Goal: Information Seeking & Learning: Learn about a topic

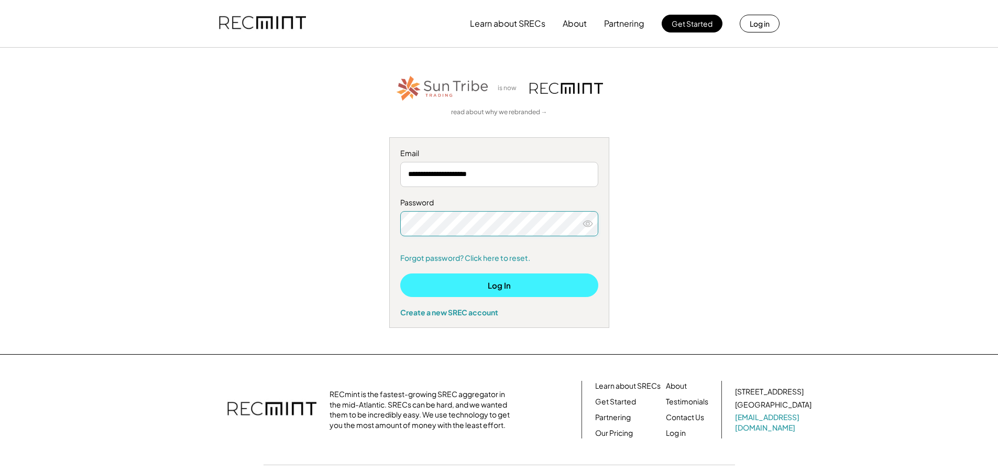
click at [541, 286] on button "Log In" at bounding box center [499, 285] width 198 height 24
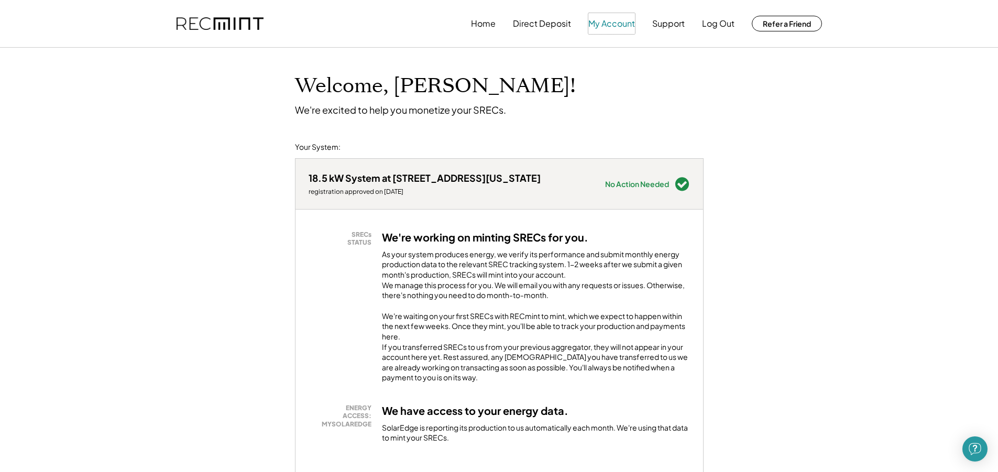
click at [601, 26] on button "My Account" at bounding box center [611, 23] width 47 height 21
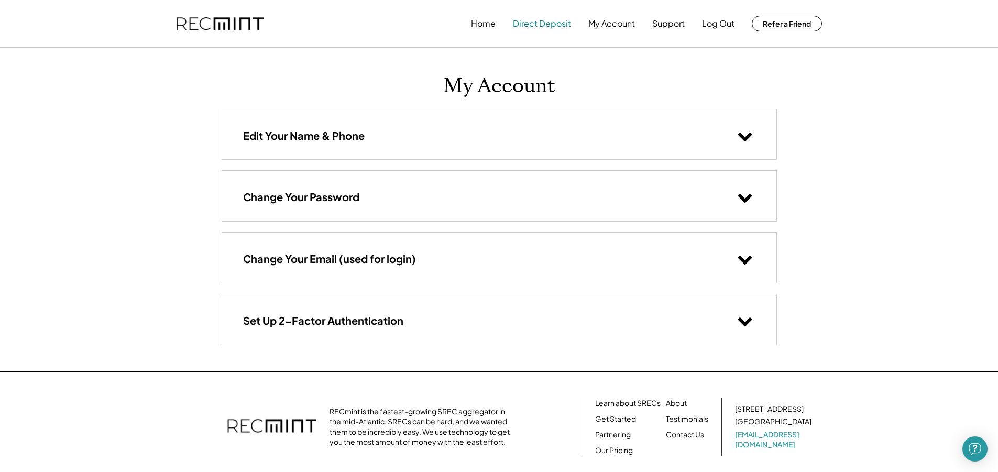
click at [537, 23] on button "Direct Deposit" at bounding box center [542, 23] width 58 height 21
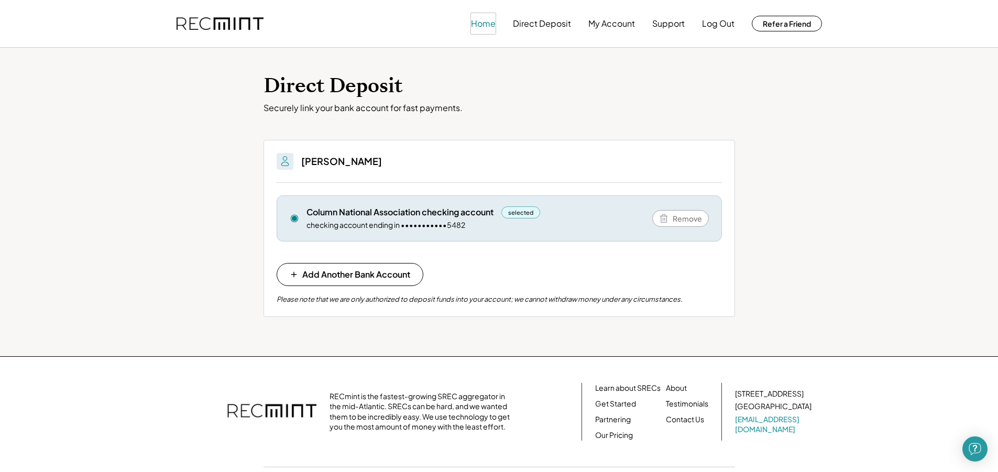
click at [488, 20] on button "Home" at bounding box center [483, 23] width 25 height 21
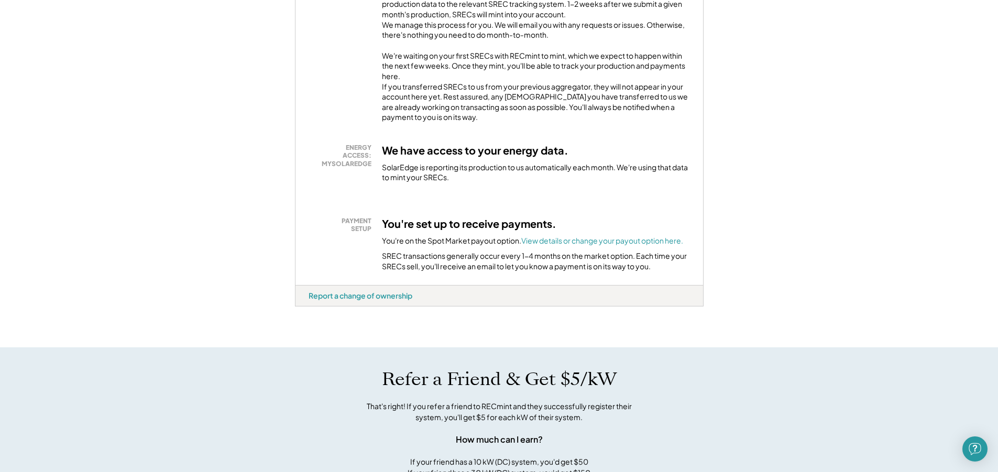
scroll to position [208, 0]
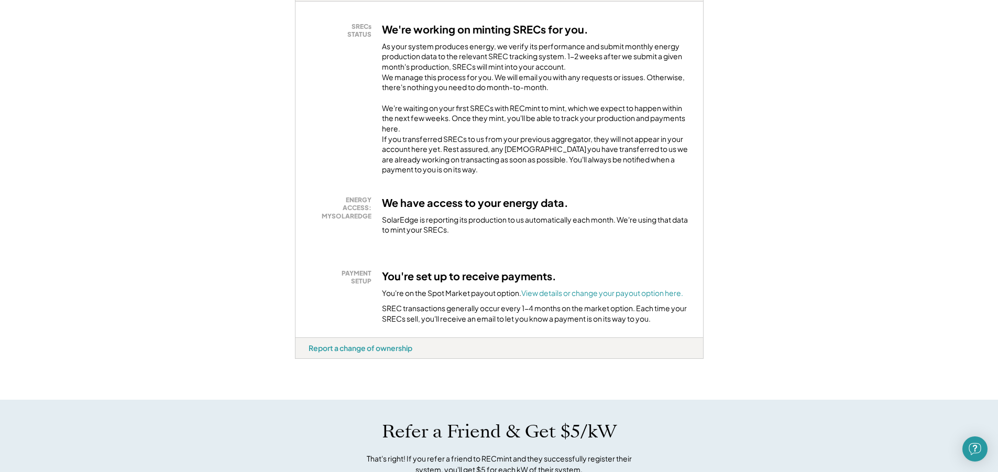
drag, startPoint x: 651, startPoint y: 256, endPoint x: 644, endPoint y: 288, distance: 32.2
drag, startPoint x: 644, startPoint y: 288, endPoint x: 604, endPoint y: 284, distance: 40.5
click at [604, 284] on div "SRECs STATUS We're working on minting SRECs for you. As your system produces en…" at bounding box center [498, 170] width 407 height 336
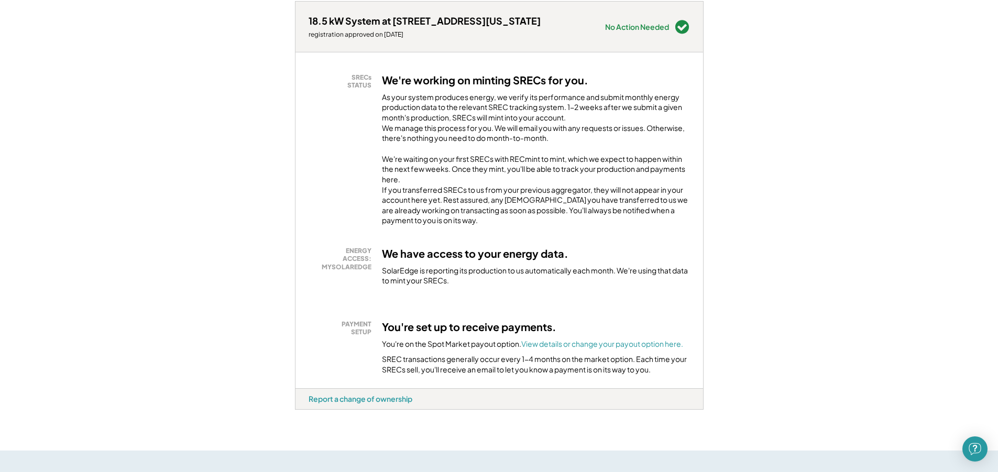
scroll to position [0, 0]
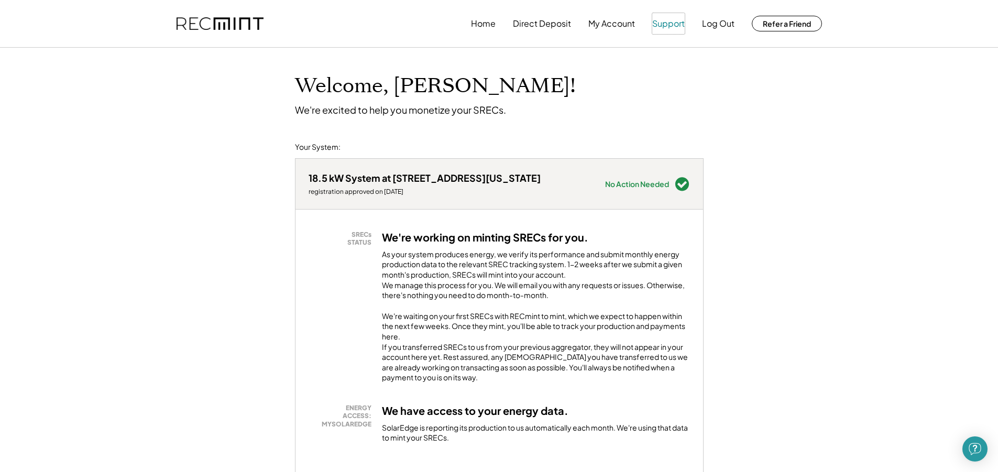
click at [665, 22] on button "Support" at bounding box center [668, 23] width 32 height 21
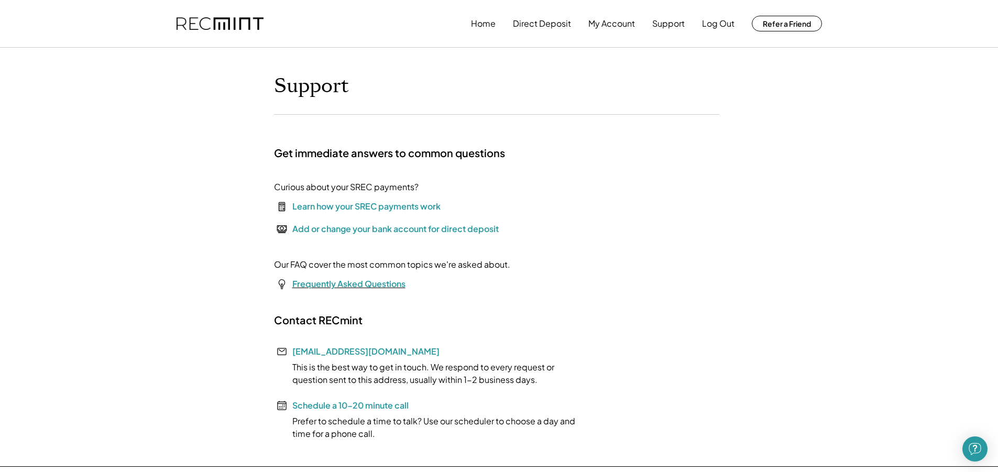
click at [356, 286] on font "Frequently Asked Questions" at bounding box center [348, 283] width 113 height 11
click at [485, 24] on button "Home" at bounding box center [483, 23] width 25 height 21
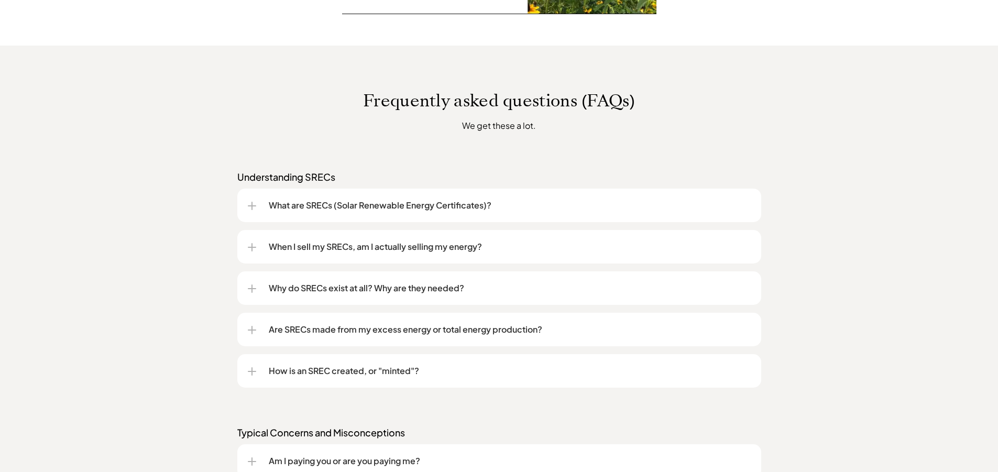
scroll to position [786, 0]
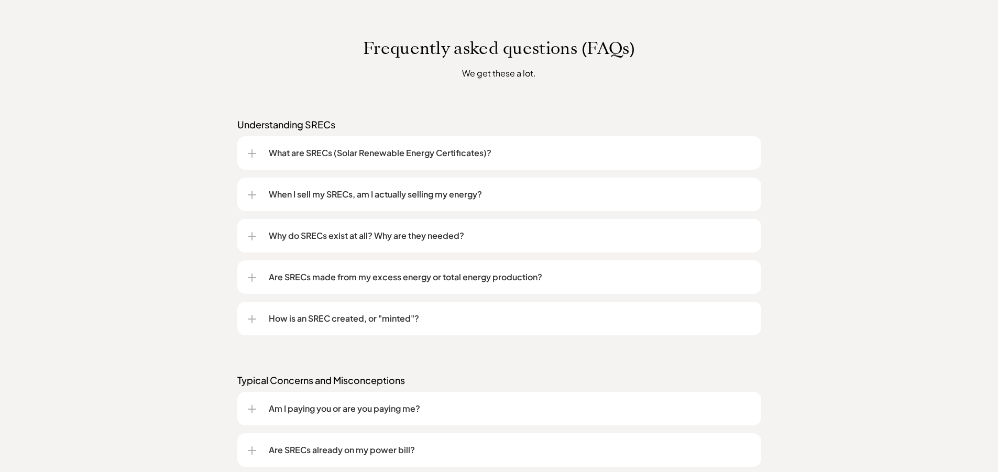
click at [246, 322] on div "How is an SREC created, or "minted"?" at bounding box center [499, 319] width 524 height 34
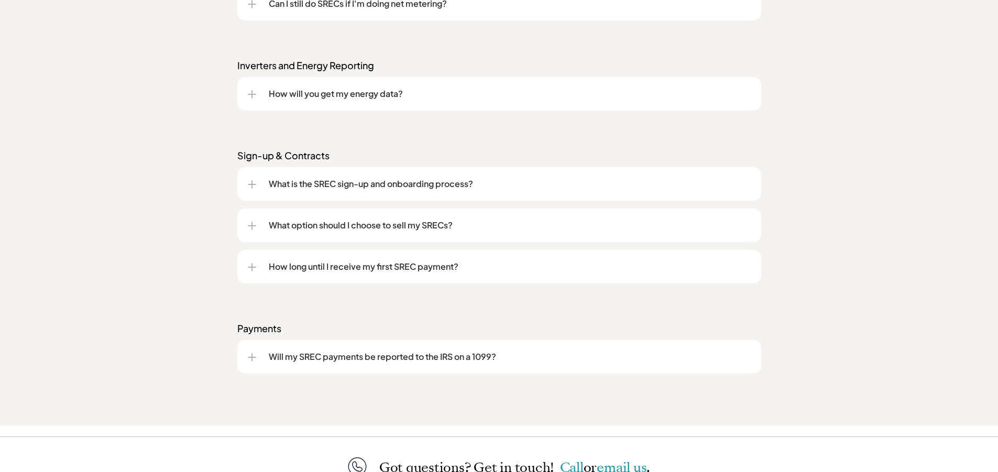
scroll to position [1467, 0]
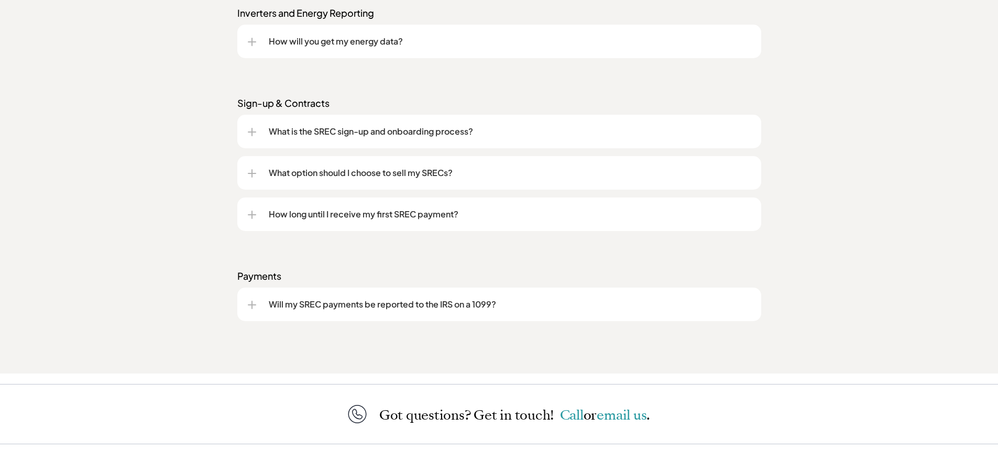
click at [252, 302] on div at bounding box center [252, 305] width 8 height 8
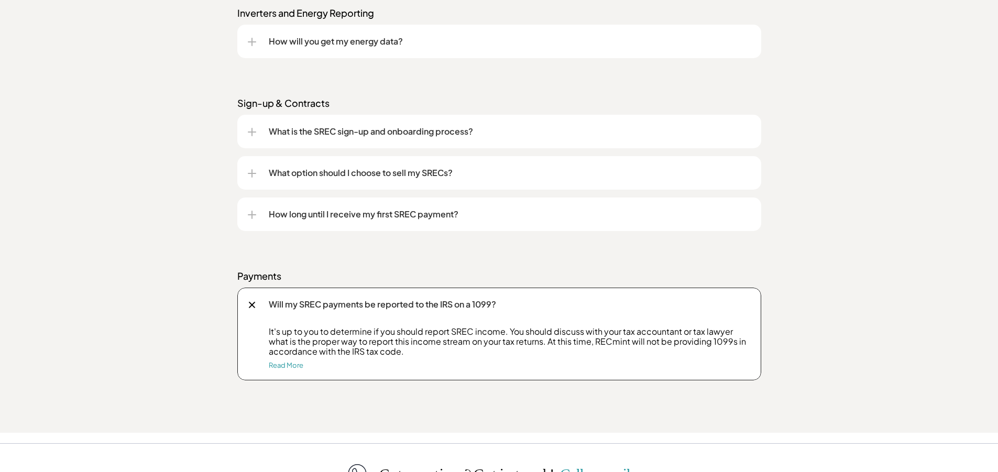
click at [258, 178] on div "What option should I choose to sell my SRECs?" at bounding box center [499, 173] width 503 height 34
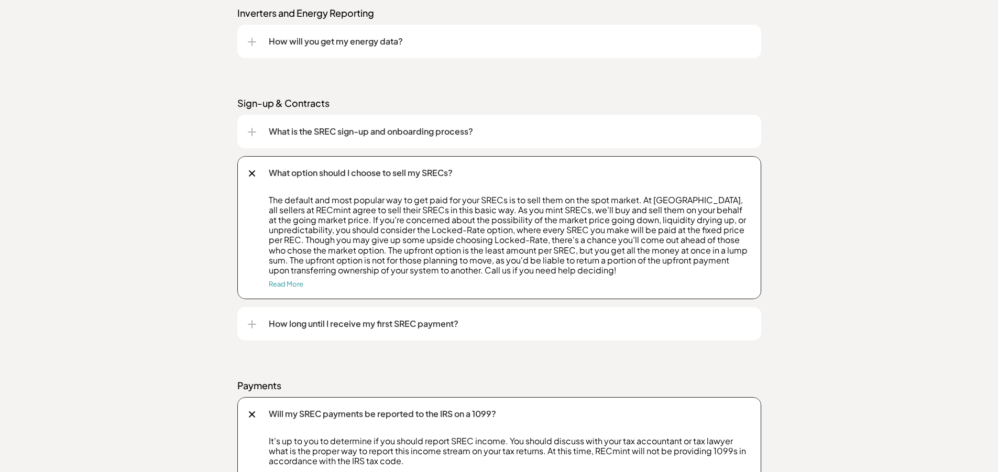
click at [253, 323] on div at bounding box center [252, 324] width 8 height 8
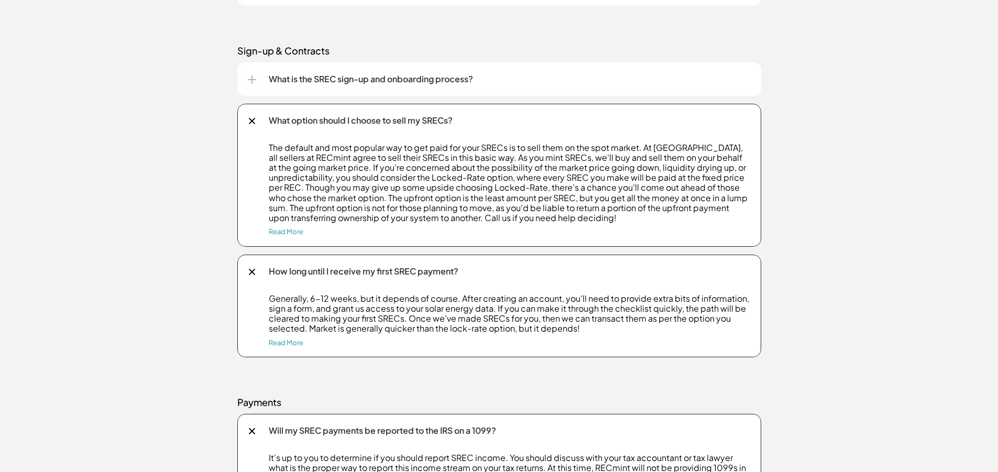
scroll to position [1414, 0]
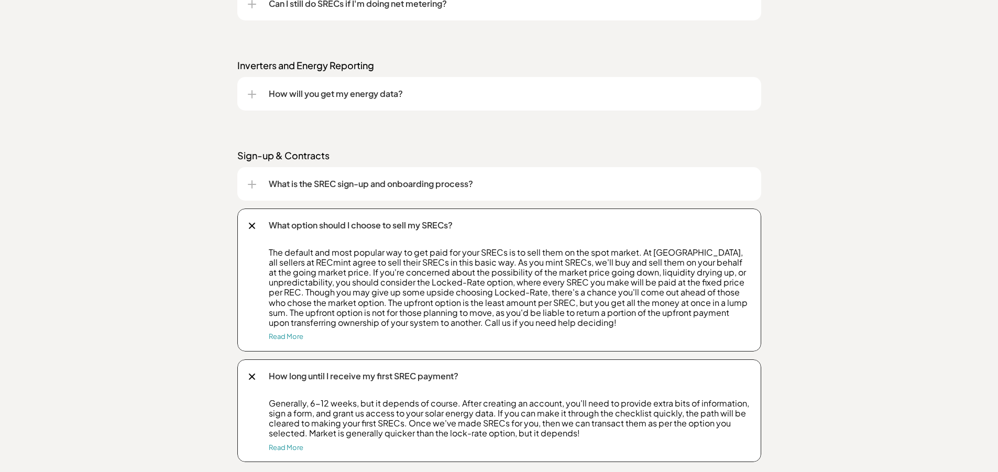
click at [251, 189] on div "What is the SREC sign-up and onboarding process?" at bounding box center [499, 184] width 503 height 34
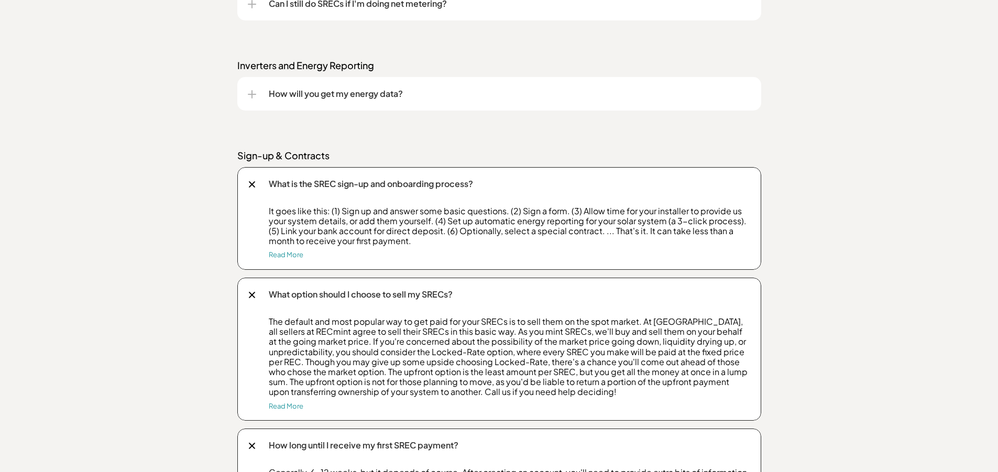
click at [252, 101] on div "How will you get my energy data?" at bounding box center [499, 94] width 503 height 34
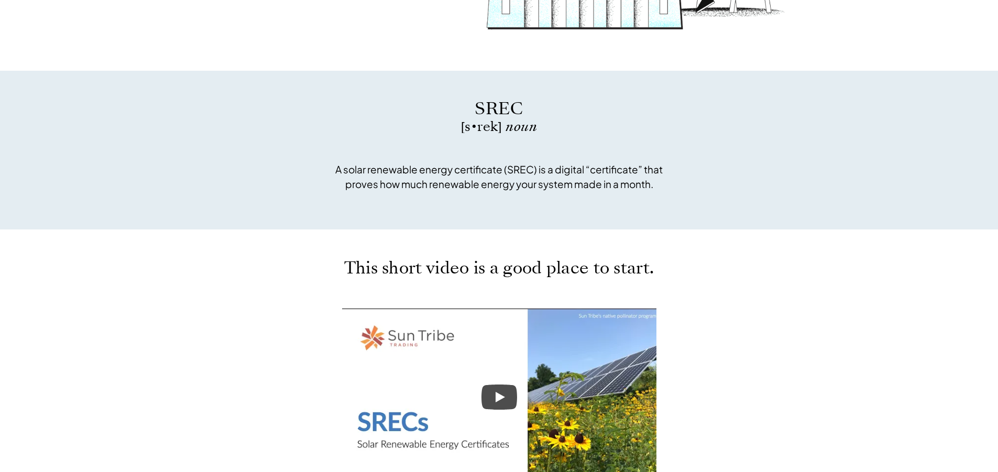
scroll to position [0, 0]
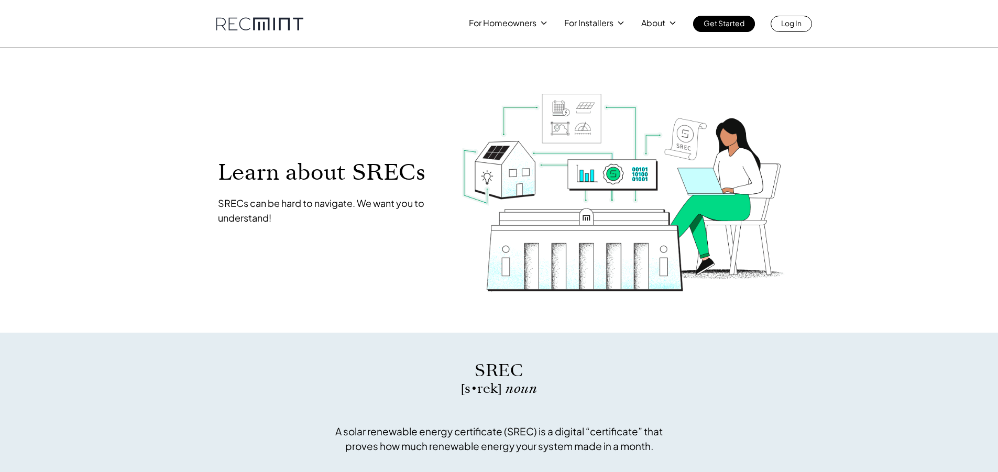
click at [294, 22] on link at bounding box center [259, 23] width 87 height 13
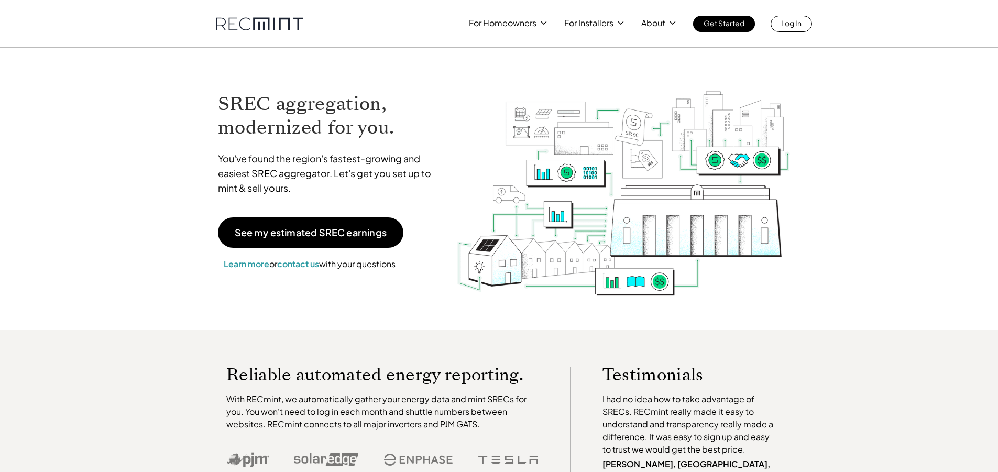
click at [268, 27] on link at bounding box center [259, 23] width 87 height 13
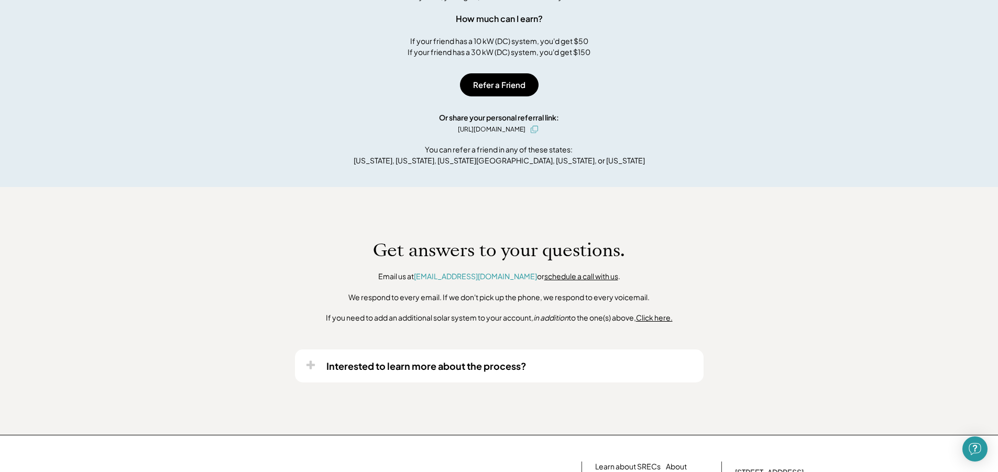
scroll to position [836, 0]
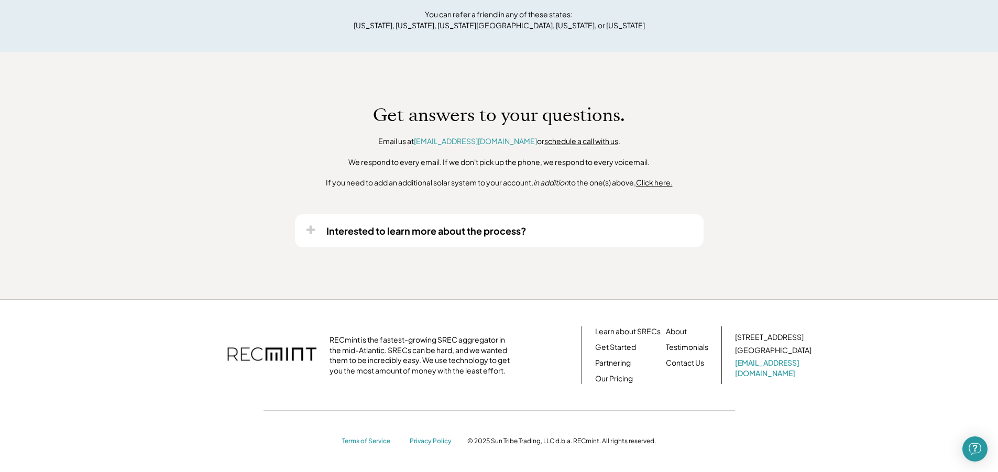
click at [327, 232] on div "Interested to learn more about the process?" at bounding box center [426, 231] width 200 height 12
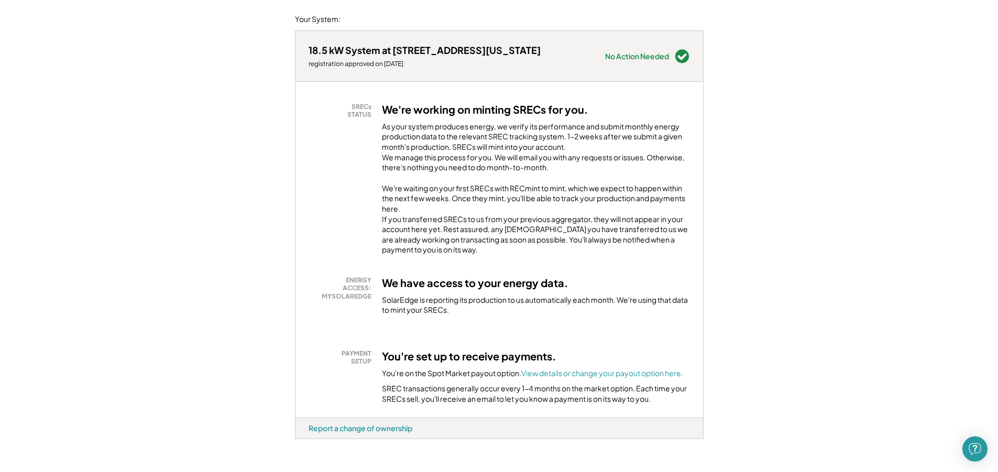
scroll to position [0, 0]
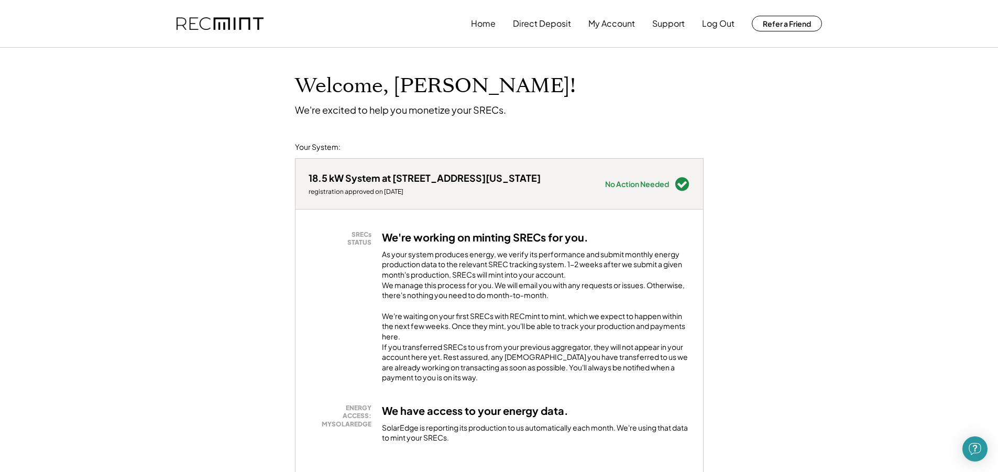
drag, startPoint x: 270, startPoint y: 1, endPoint x: 714, endPoint y: 89, distance: 452.8
click at [702, 93] on div "Welcome, [PERSON_NAME]! We're excited to help you monetize your SRECs." at bounding box center [498, 82] width 429 height 68
click at [727, 26] on button "Log Out" at bounding box center [718, 23] width 32 height 21
